Goal: Task Accomplishment & Management: Complete application form

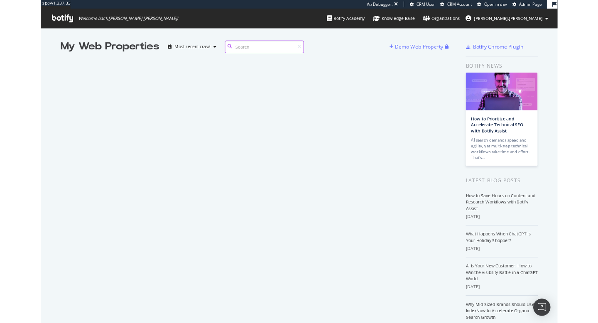
scroll to position [323, 598]
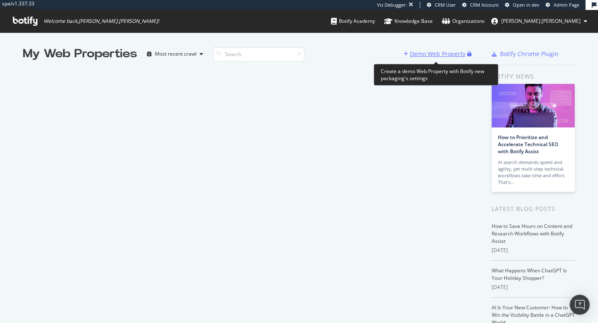
click at [427, 55] on div "Demo Web Property" at bounding box center [438, 54] width 56 height 8
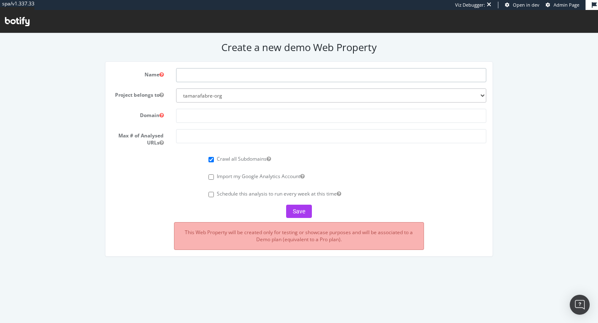
click at [381, 76] on input "text" at bounding box center [331, 75] width 310 height 14
type input "canyon"
click at [312, 115] on input "text" at bounding box center [331, 116] width 310 height 14
paste input "[DOMAIN_NAME]"
type input "[DOMAIN_NAME]"
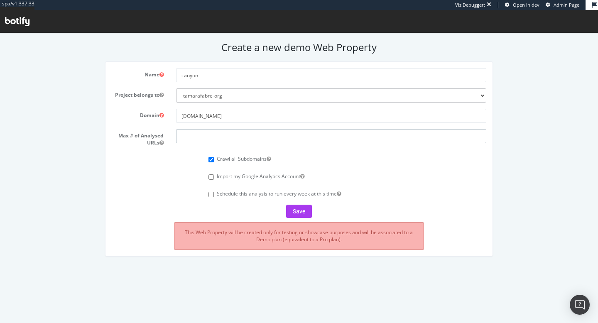
click at [344, 140] on input "number" at bounding box center [331, 136] width 310 height 14
type input "500000"
click at [301, 212] on button "Save" at bounding box center [299, 211] width 26 height 13
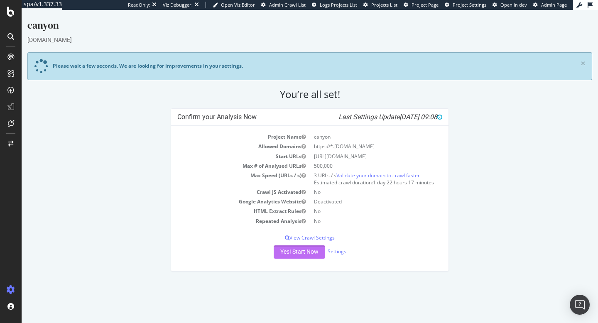
click at [308, 253] on button "Yes! Start Now" at bounding box center [300, 252] width 52 height 13
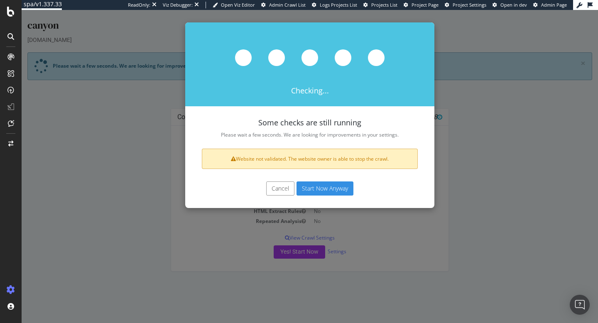
click at [325, 192] on button "Start Now Anyway" at bounding box center [325, 189] width 57 height 14
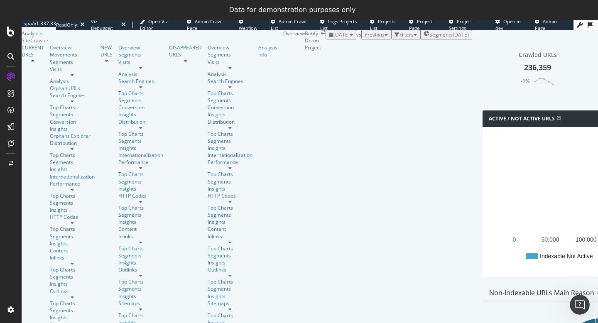
scroll to position [242, 0]
